Goal: Information Seeking & Learning: Learn about a topic

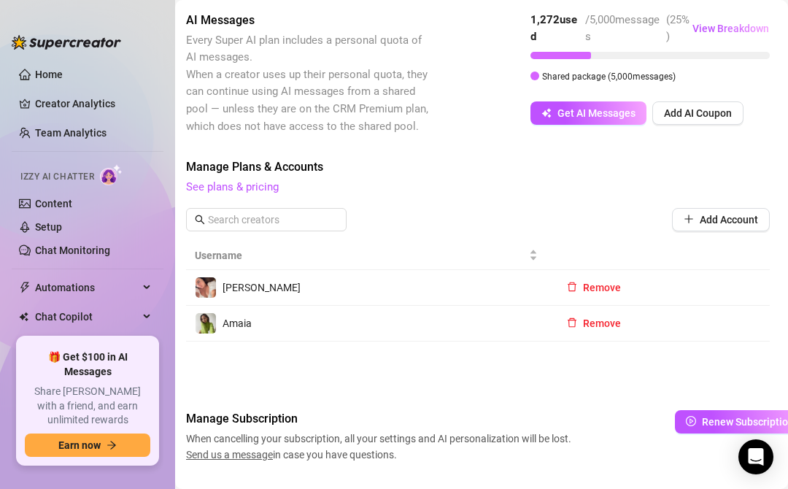
scroll to position [459, 6]
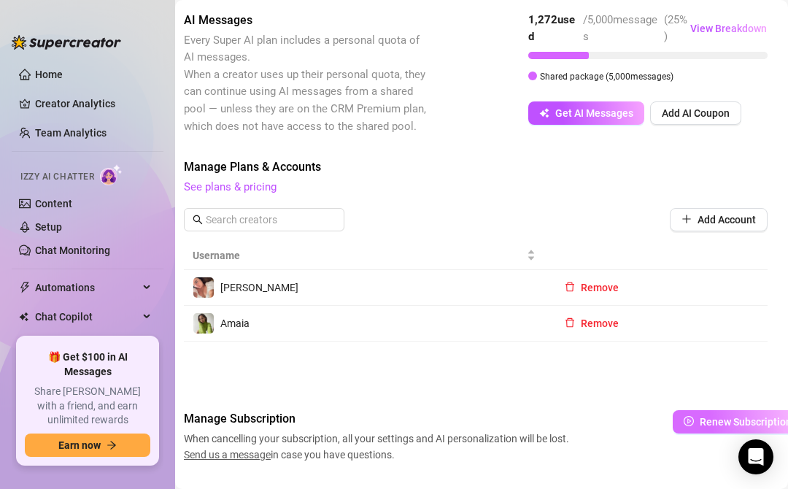
click at [708, 416] on span "Renew Subscription" at bounding box center [745, 422] width 92 height 12
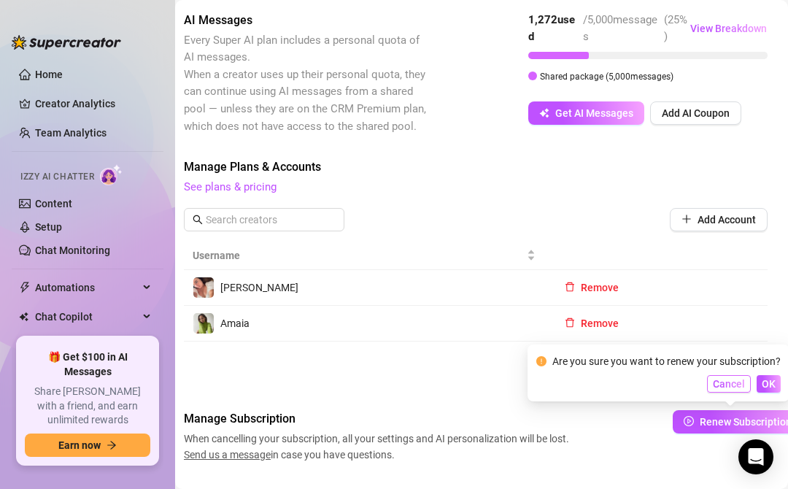
click at [715, 389] on span "Cancel" at bounding box center [729, 384] width 32 height 12
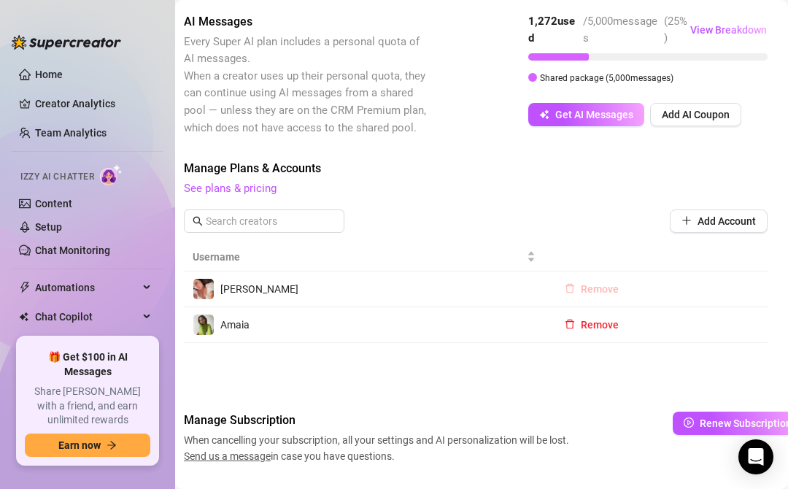
scroll to position [494, 6]
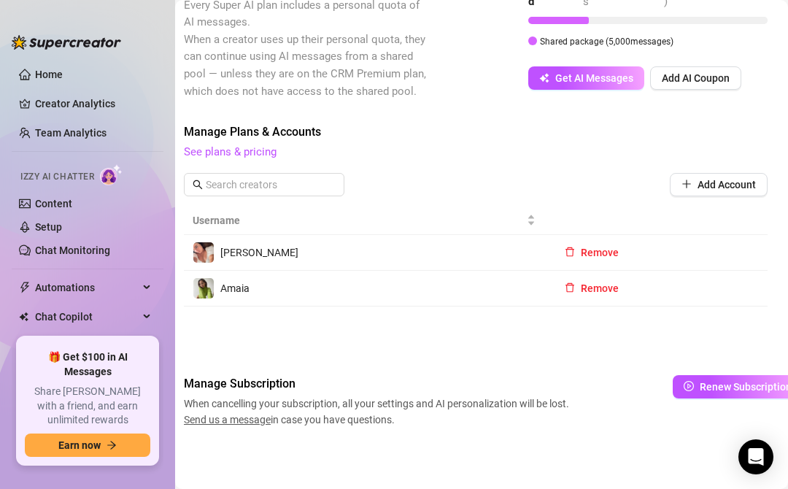
click at [597, 355] on div "Billing Overview Creator Plans 0 x Super AI, 0 x CRM Premium AI Message Package…" at bounding box center [475, 8] width 583 height 838
click at [701, 373] on div "Billing Overview Creator Plans 0 x Super AI, 0 x CRM Premium AI Message Package…" at bounding box center [475, 8] width 583 height 838
click at [703, 385] on span "Renew Subscription" at bounding box center [745, 387] width 92 height 12
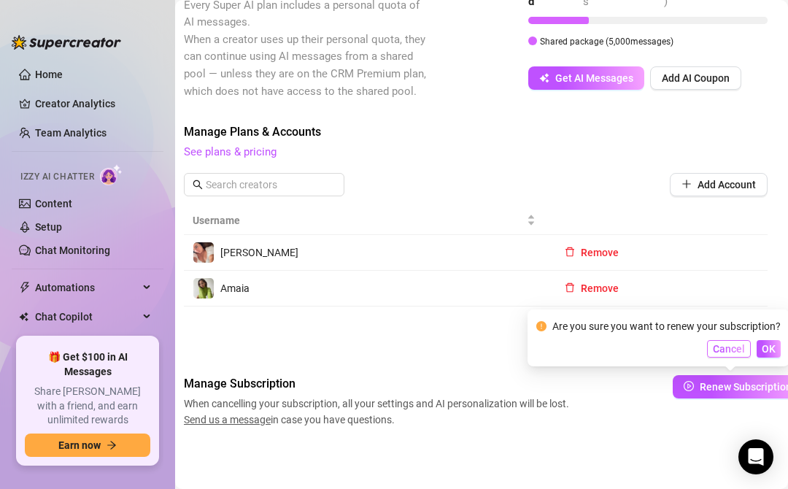
click at [728, 347] on span "Cancel" at bounding box center [729, 349] width 32 height 12
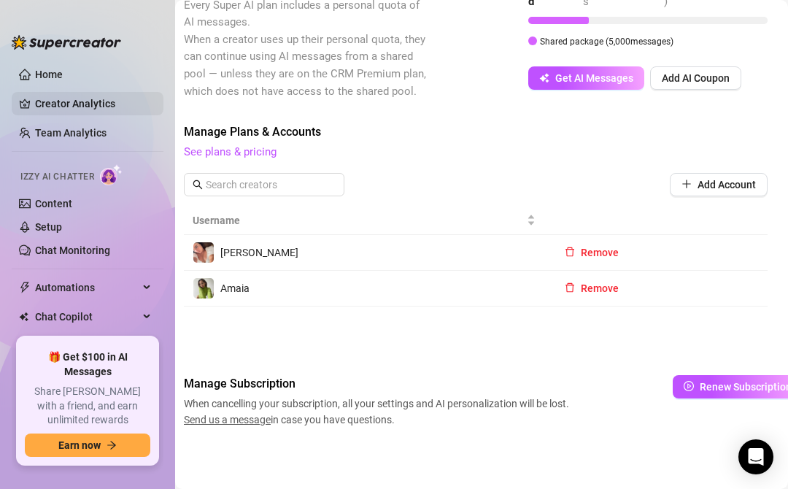
click at [75, 109] on link "Creator Analytics" at bounding box center [93, 103] width 117 height 23
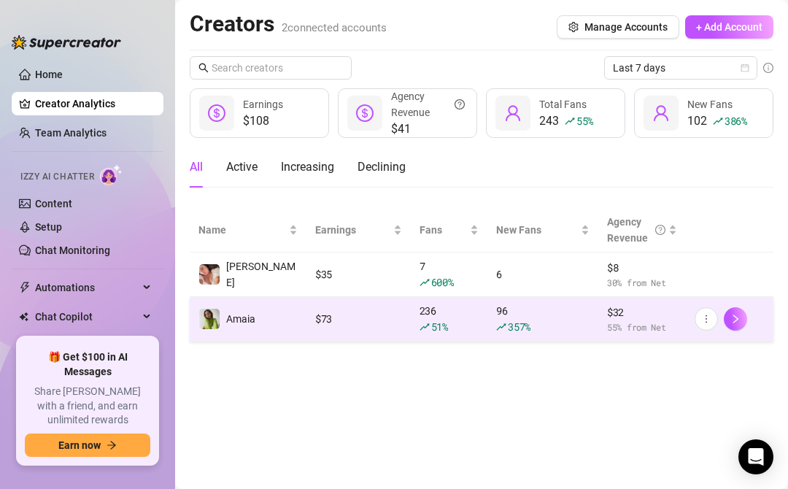
click at [523, 319] on div "357 %" at bounding box center [519, 327] width 23 height 16
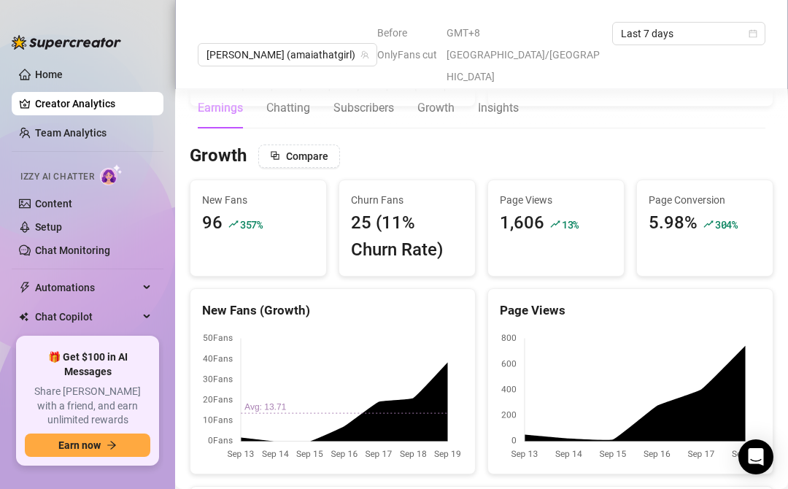
scroll to position [1168, 0]
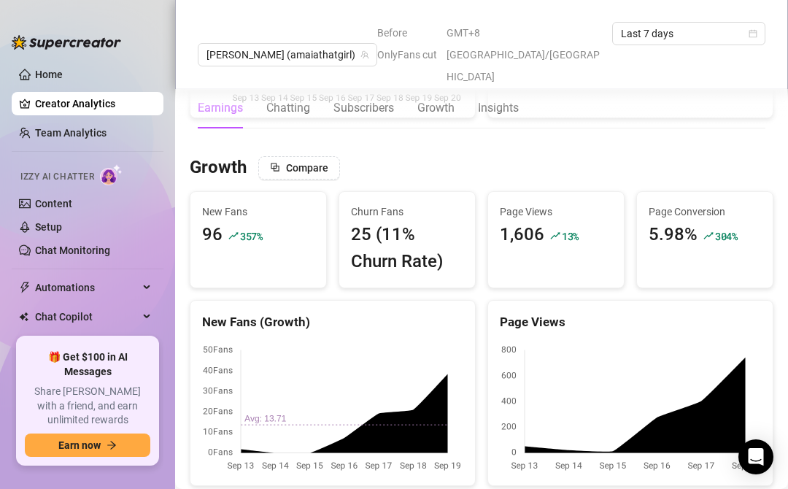
click at [696, 209] on div "Page Conversion 5.98% 304 %" at bounding box center [705, 226] width 136 height 69
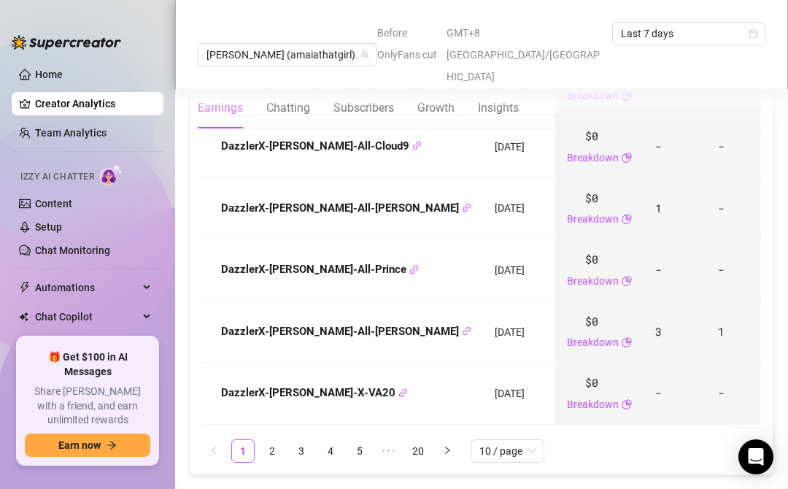
scroll to position [2028, 0]
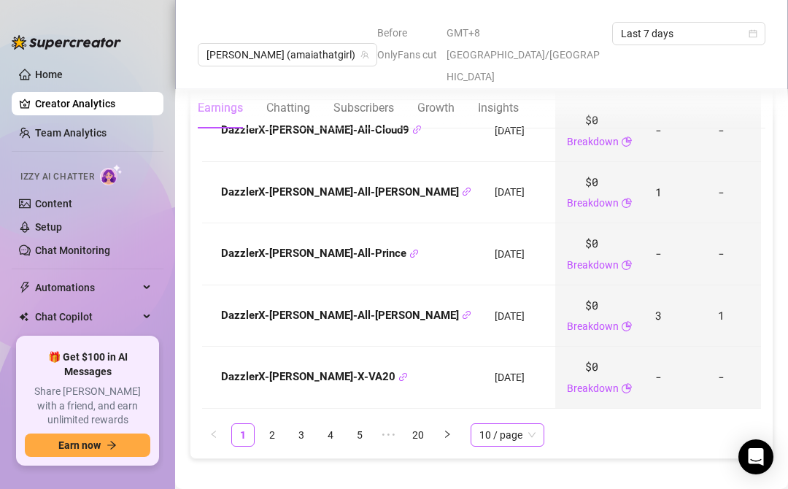
click at [488, 424] on span "10 / page" at bounding box center [507, 435] width 56 height 22
click at [500, 397] on div "100 / page" at bounding box center [507, 405] width 50 height 16
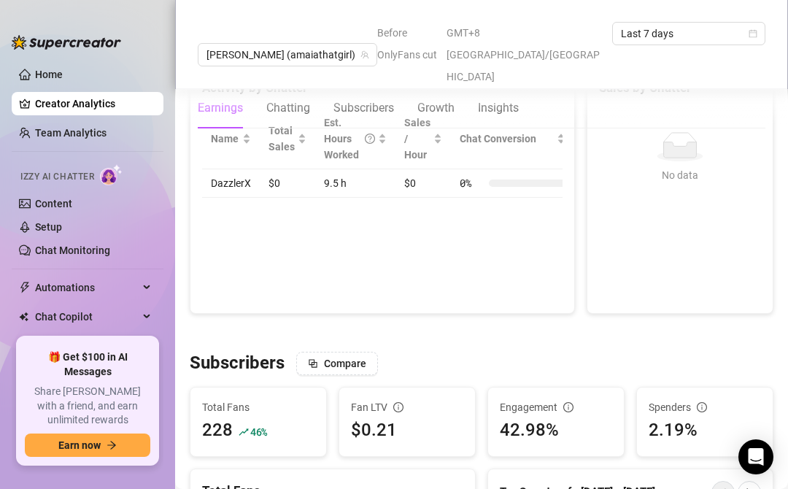
scroll to position [712, 0]
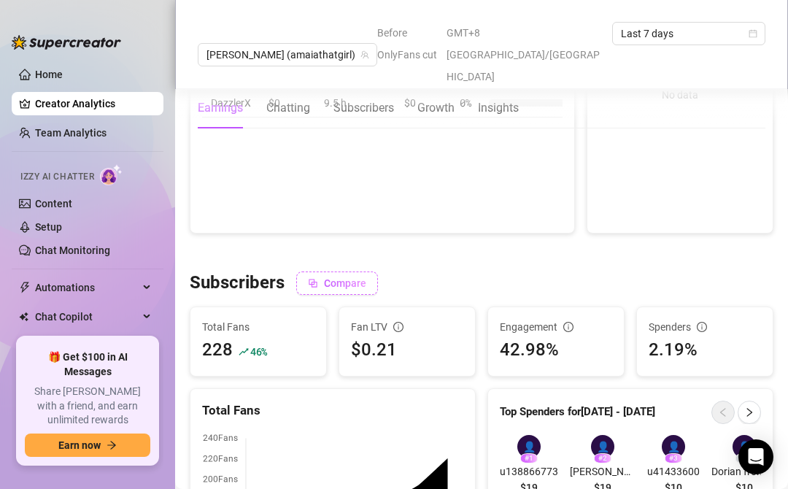
click at [357, 277] on span "Compare" at bounding box center [345, 283] width 42 height 12
click at [562, 271] on div "Subscribers Comparing to Agency Average Disable" at bounding box center [481, 282] width 583 height 23
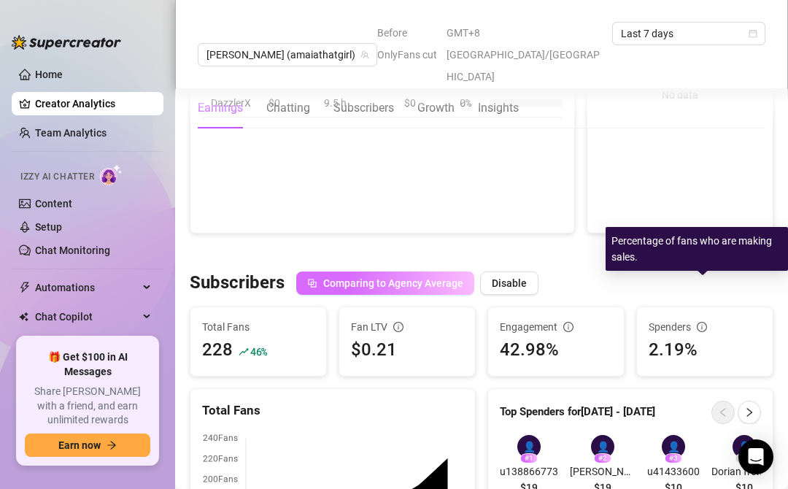
click at [702, 322] on icon "info-circle" at bounding box center [702, 327] width 10 height 10
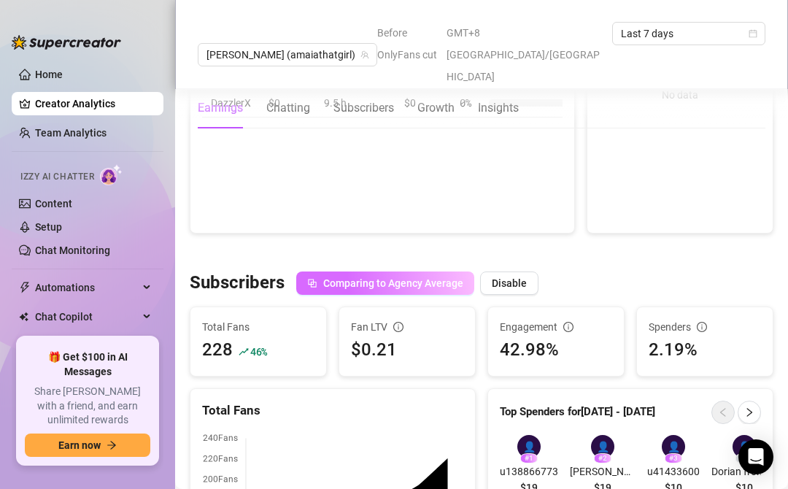
click at [579, 271] on div "Subscribers Comparing to Agency Average Disable" at bounding box center [481, 282] width 583 height 23
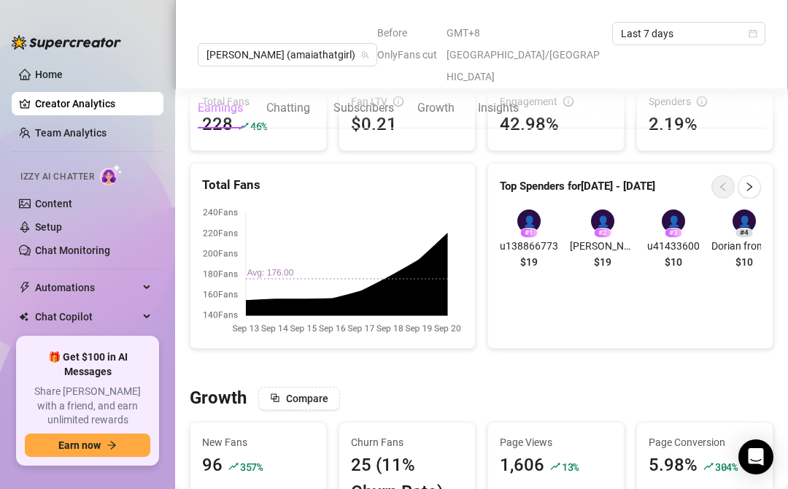
scroll to position [935, 0]
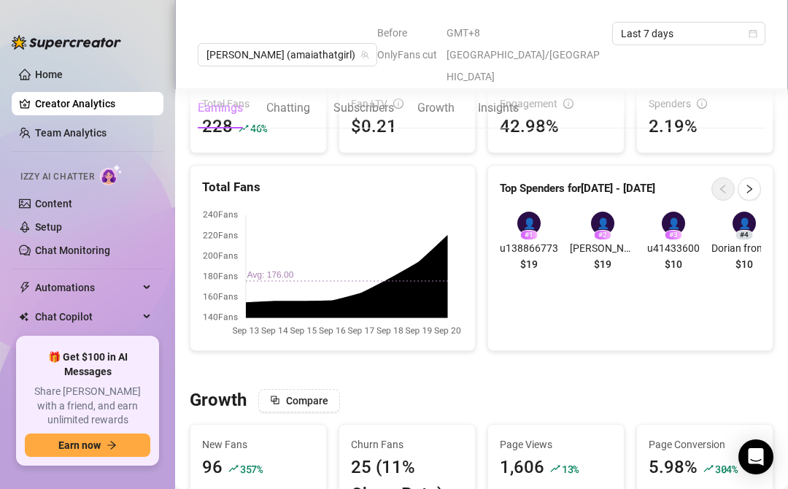
click at [545, 293] on div "Top Spenders for [DATE] - [DATE] 👤 # 1 u138866773 $19 👤 # 2 [PERSON_NAME] | Log…" at bounding box center [630, 258] width 286 height 186
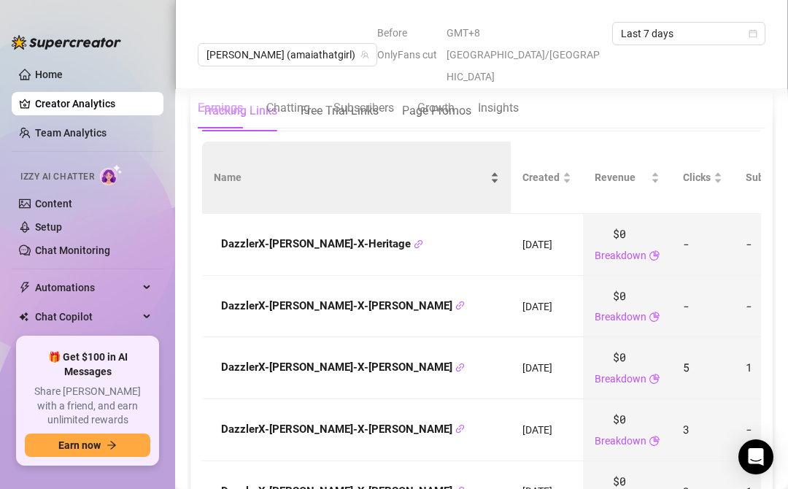
scroll to position [1620, 0]
